Goal: Check status

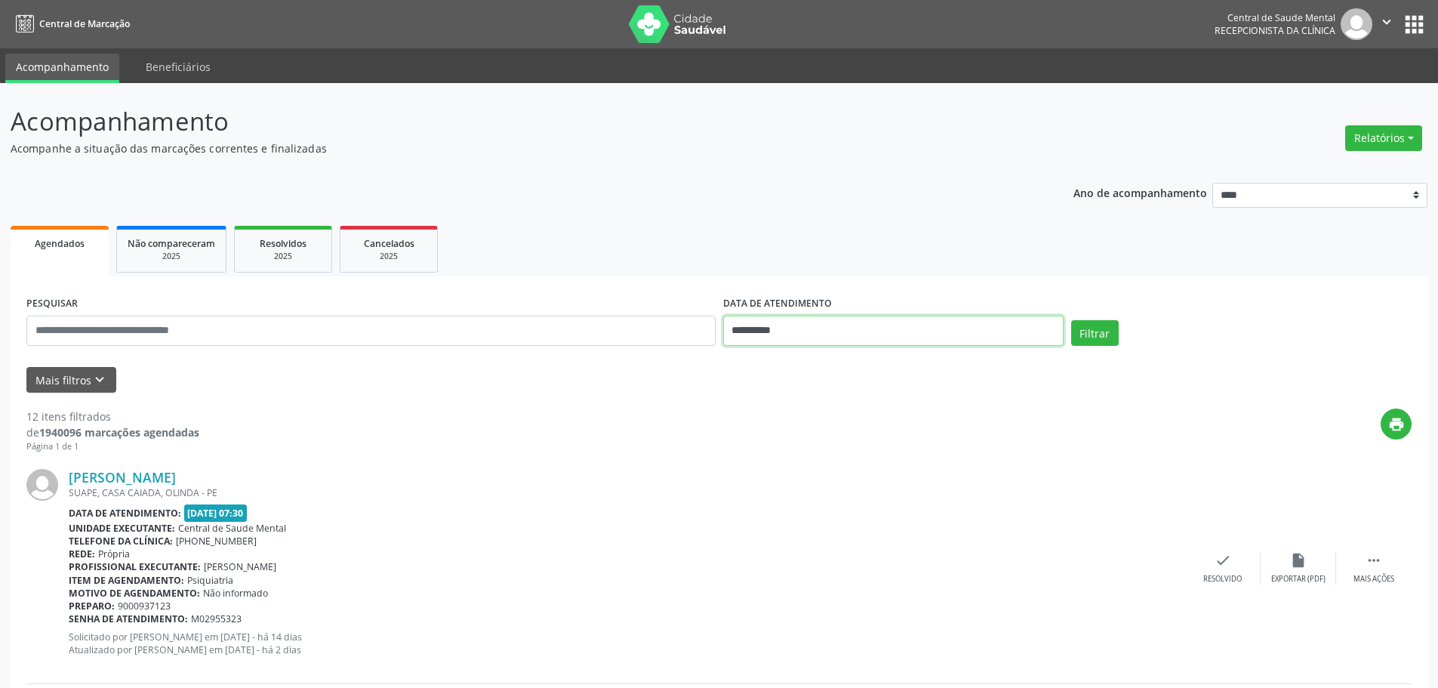
click at [743, 330] on input "**********" at bounding box center [893, 330] width 340 height 30
click at [773, 438] on span "6" at bounding box center [772, 439] width 29 height 29
type input "**********"
click at [773, 438] on span "6" at bounding box center [772, 439] width 29 height 29
click at [1099, 328] on button "Filtrar" at bounding box center [1095, 333] width 48 height 26
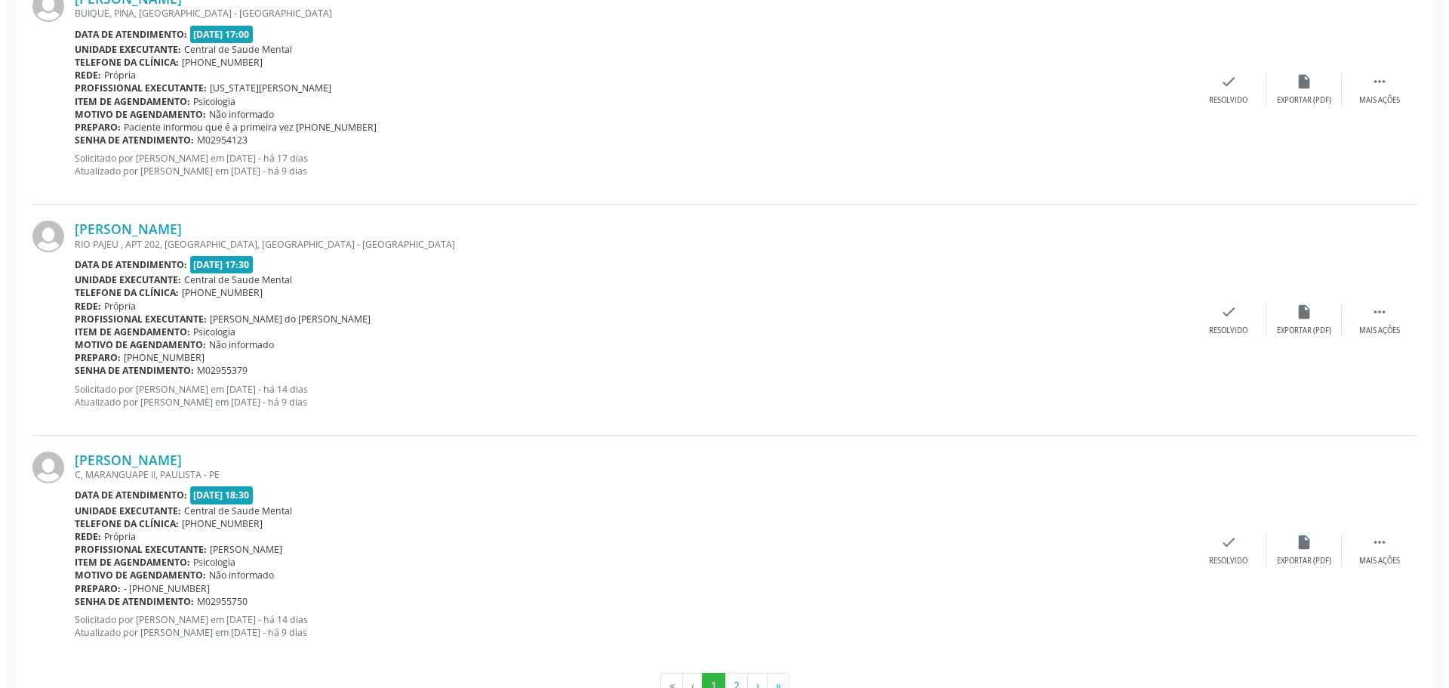
scroll to position [3245, 0]
click at [1205, 315] on div "check Resolvido" at bounding box center [1222, 319] width 75 height 32
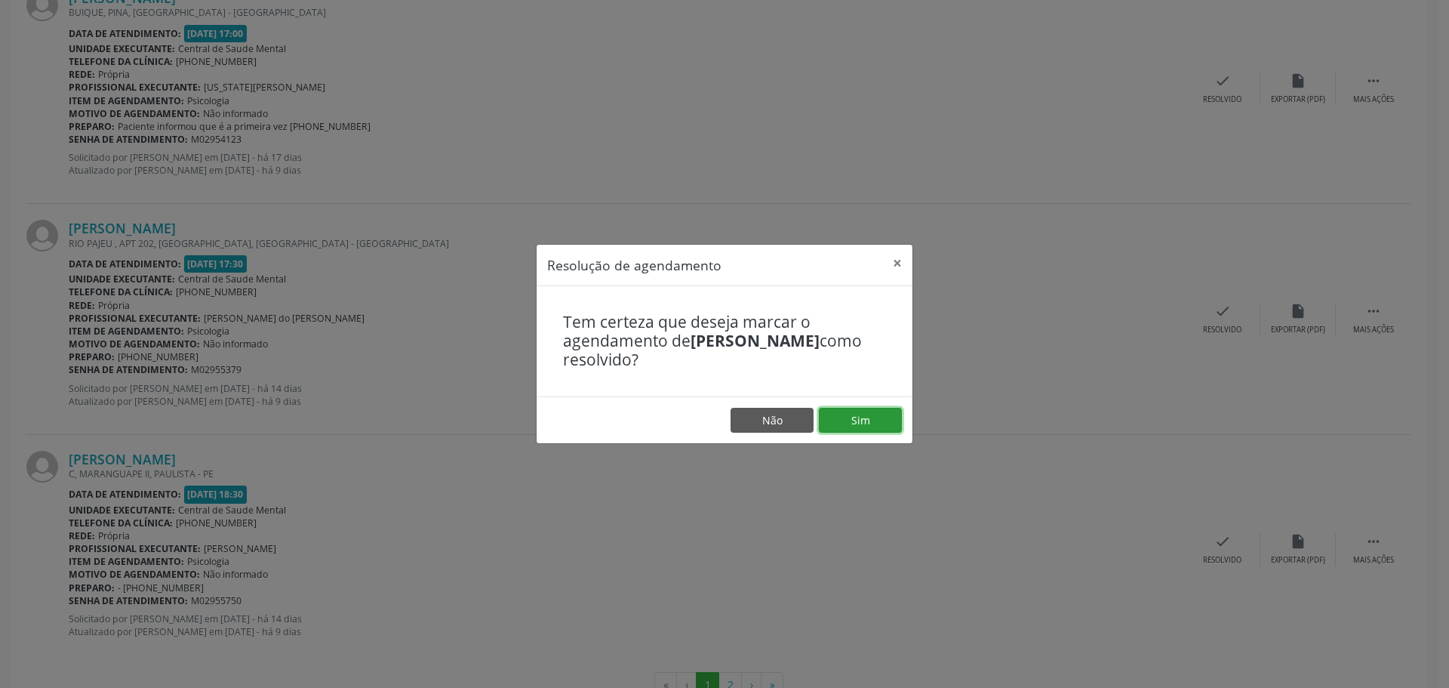
click at [864, 424] on button "Sim" at bounding box center [860, 421] width 83 height 26
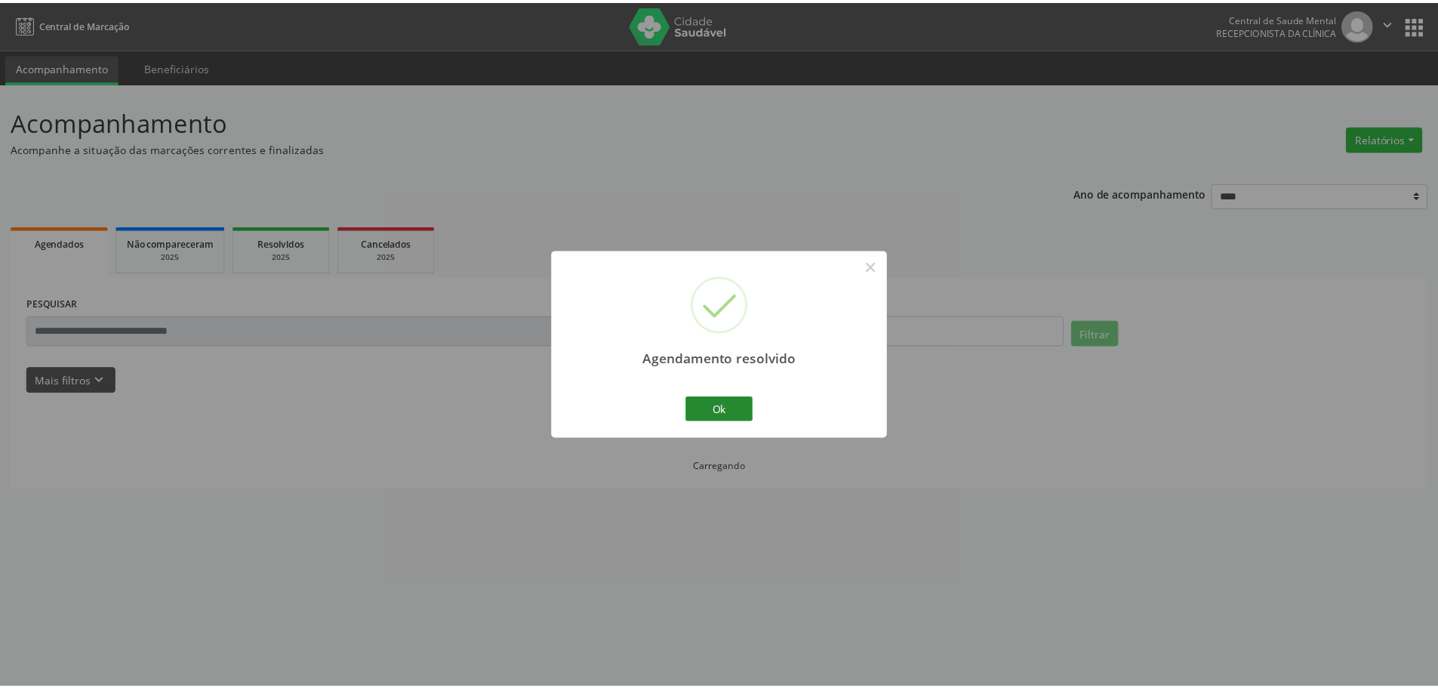
scroll to position [0, 0]
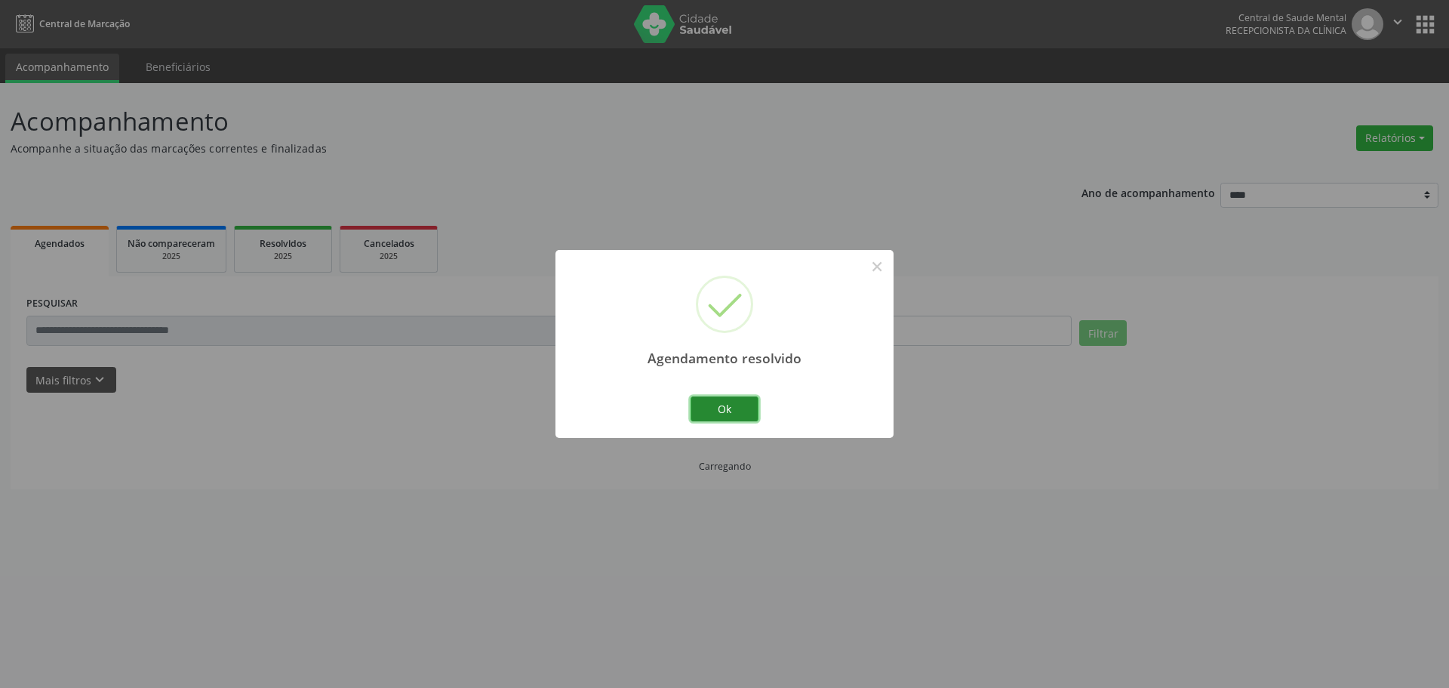
click at [727, 414] on button "Ok" at bounding box center [725, 409] width 68 height 26
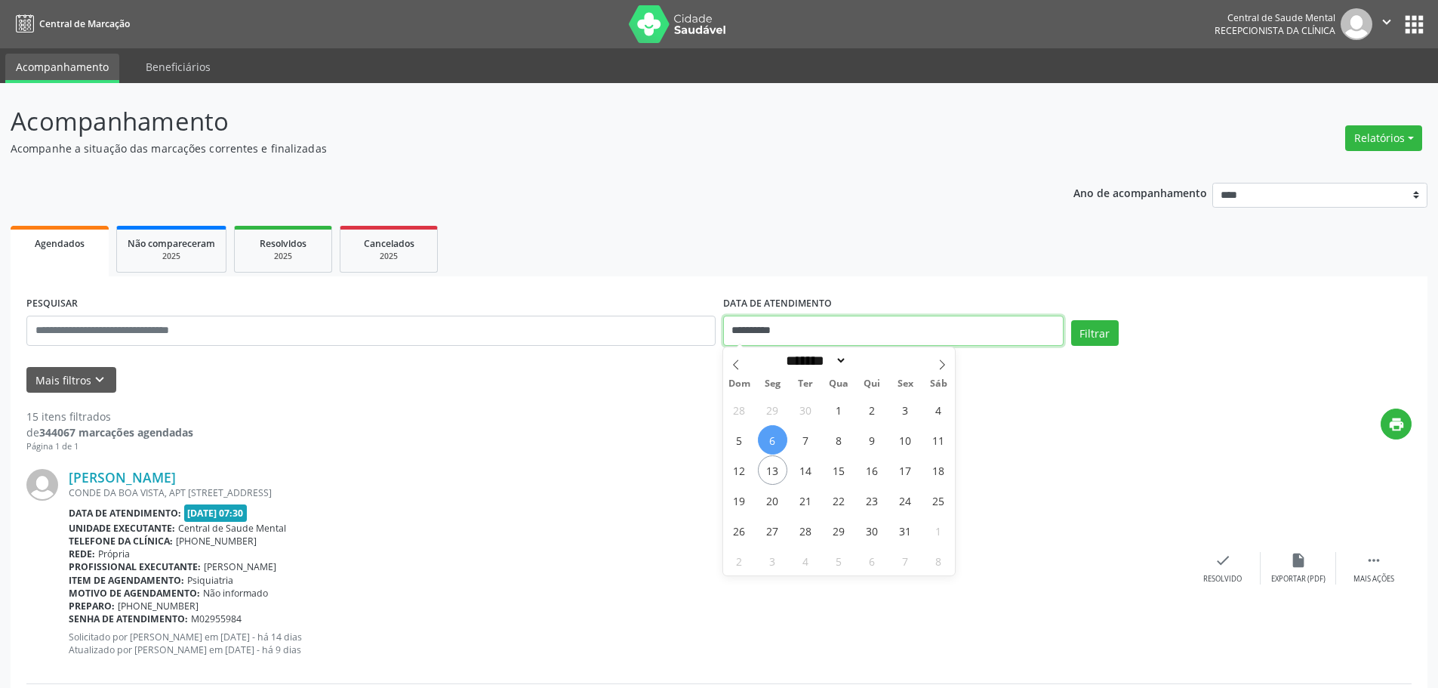
click at [736, 329] on input "**********" at bounding box center [893, 330] width 340 height 30
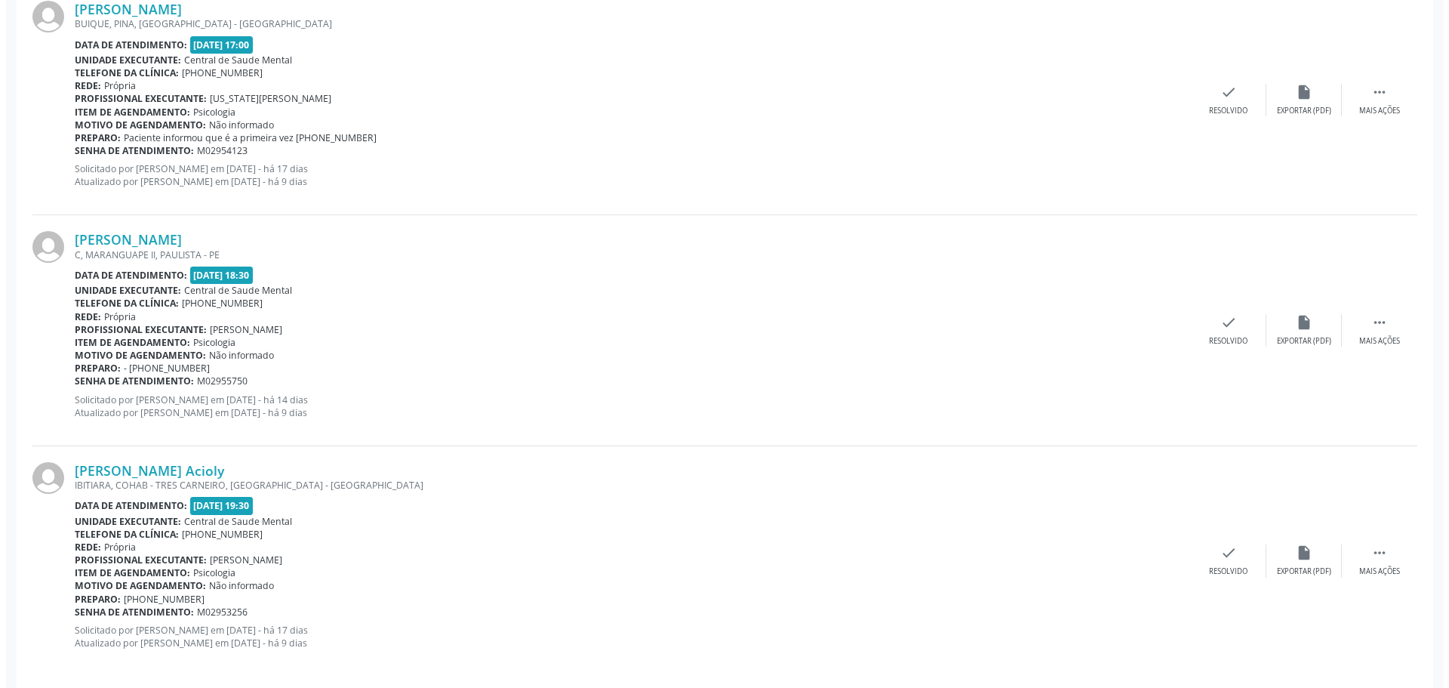
scroll to position [3248, 0]
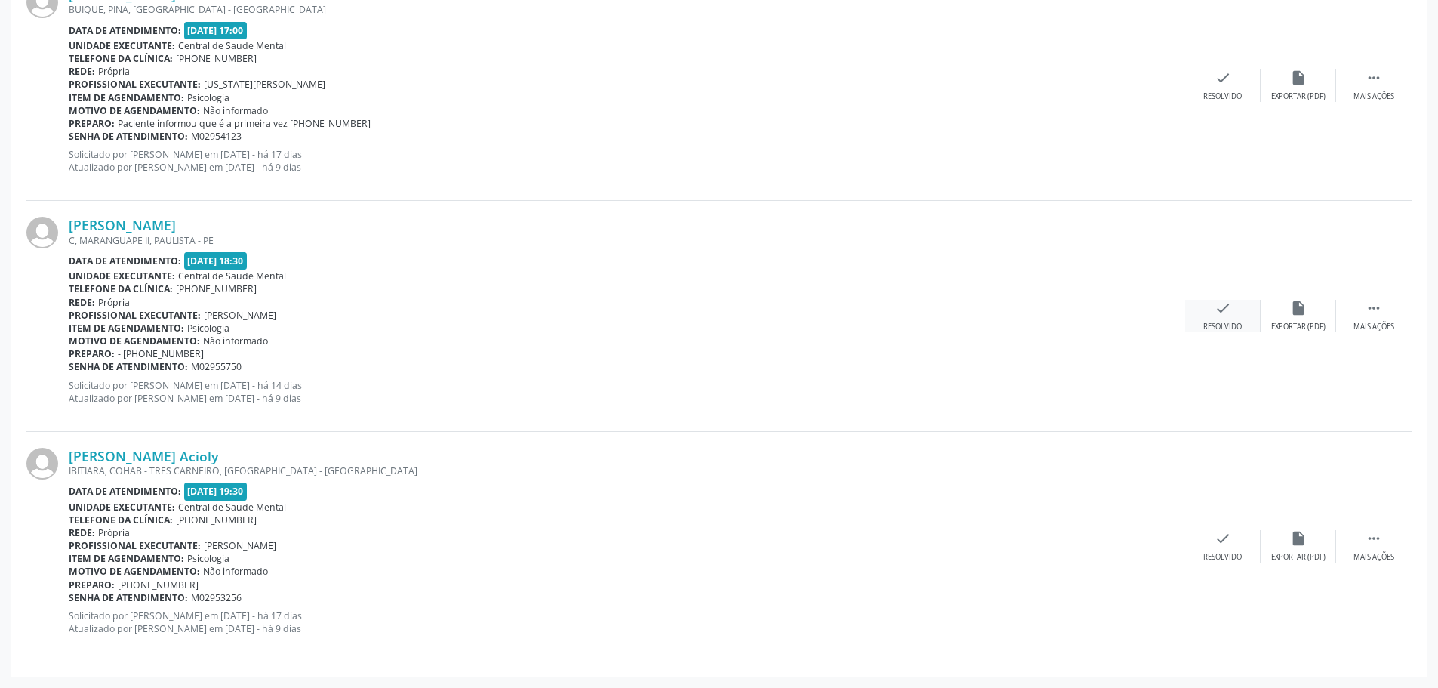
click at [1233, 322] on div "Resolvido" at bounding box center [1222, 327] width 38 height 11
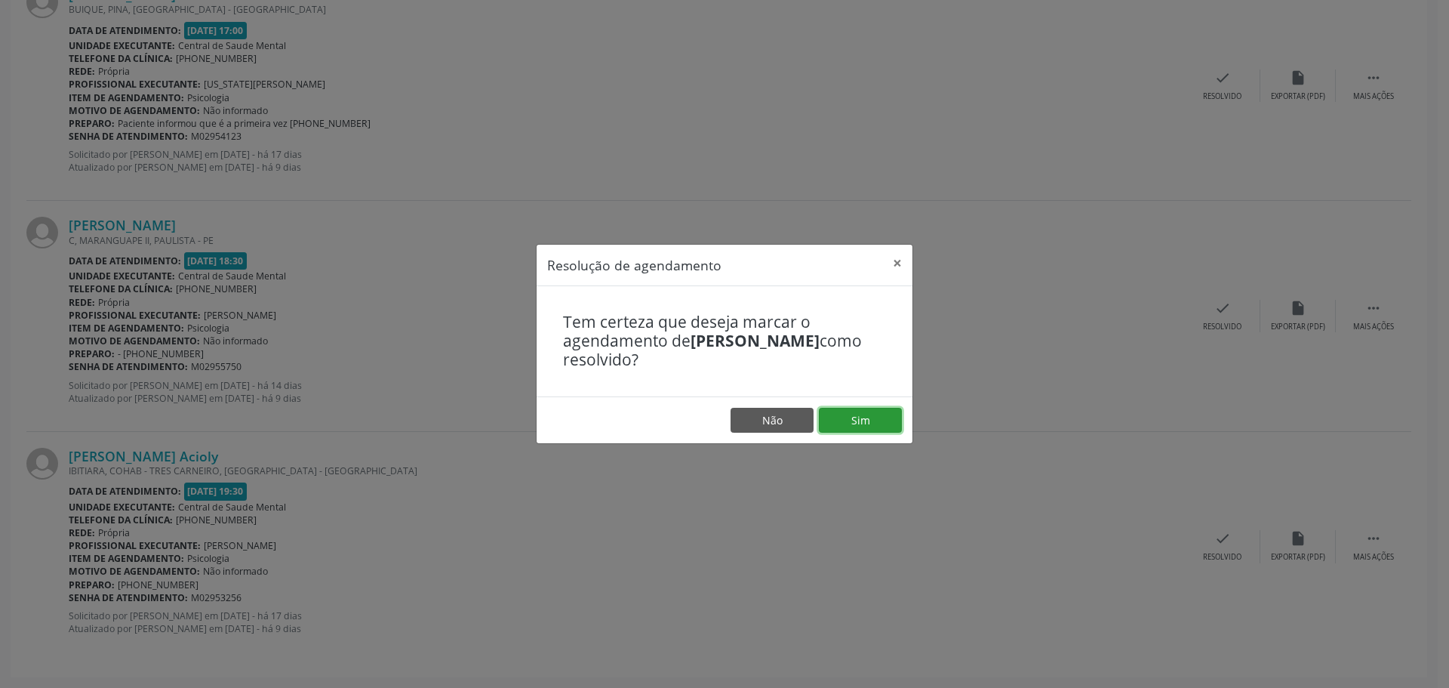
click at [847, 419] on button "Sim" at bounding box center [860, 421] width 83 height 26
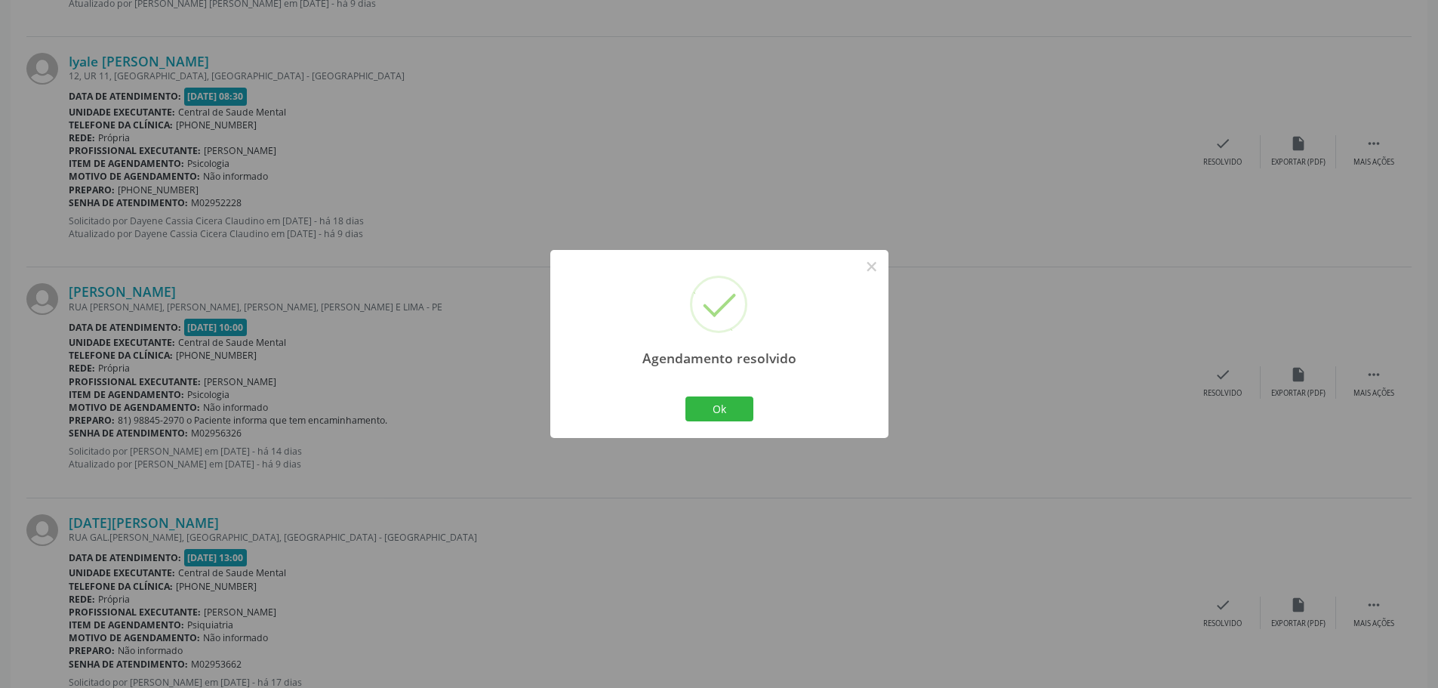
scroll to position [1358, 0]
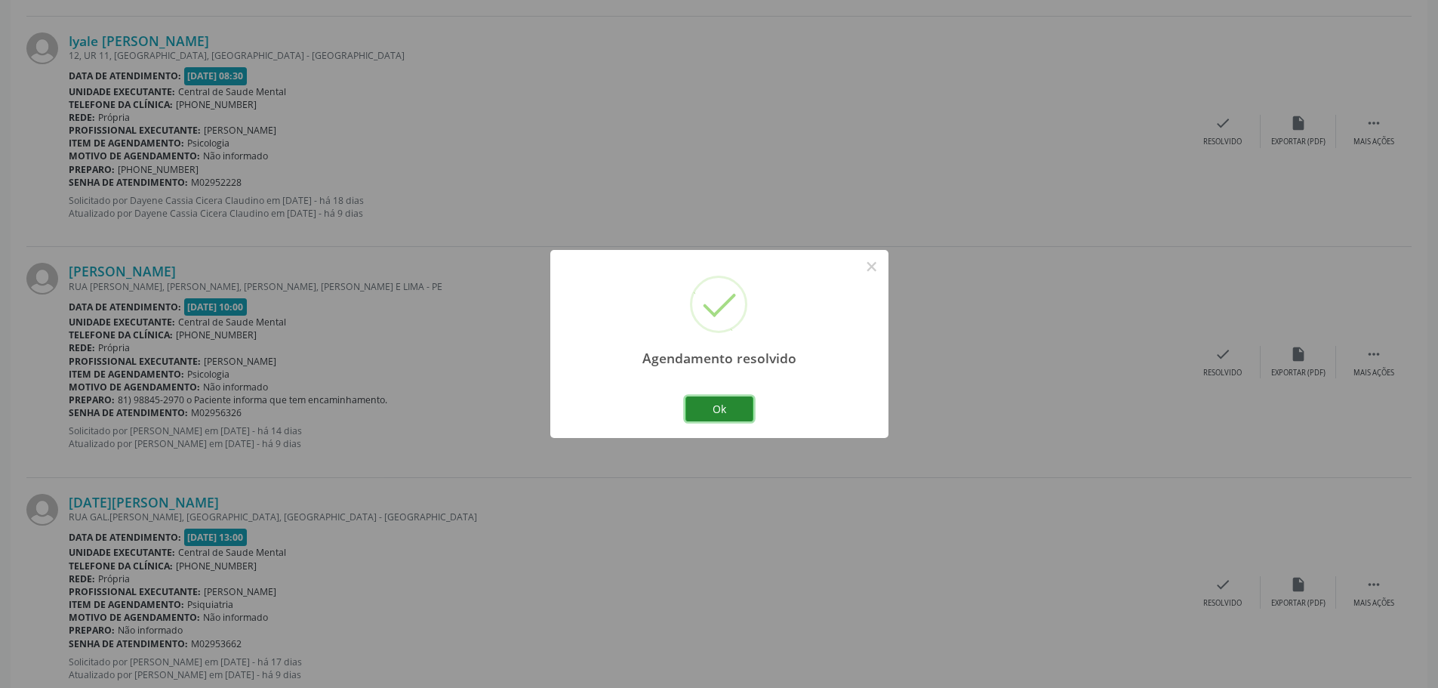
click at [717, 409] on button "Ok" at bounding box center [719, 409] width 68 height 26
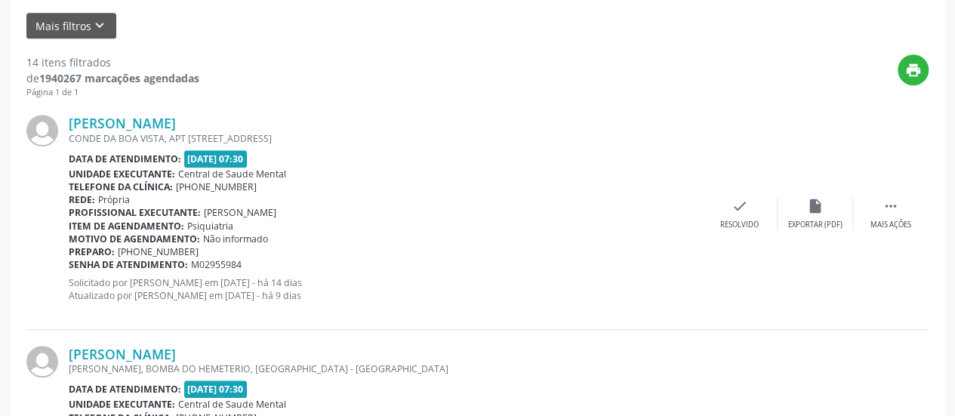
scroll to position [377, 0]
